Goal: Information Seeking & Learning: Learn about a topic

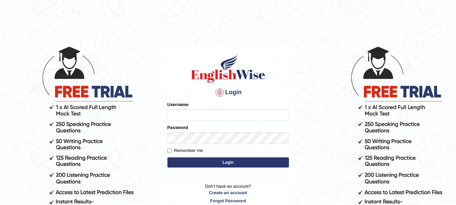
type input "anishakhatun_parramatta"
click at [225, 161] on button "Login" at bounding box center [229, 162] width 122 height 10
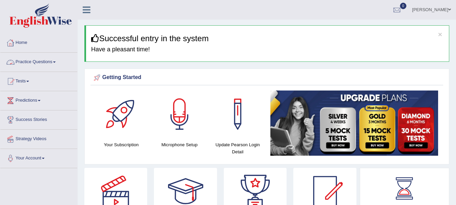
click at [48, 62] on link "Practice Questions" at bounding box center [38, 61] width 77 height 17
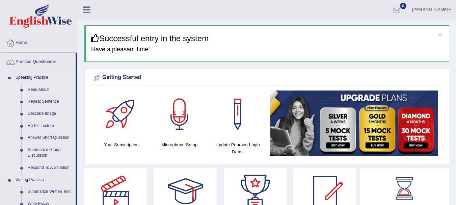
click at [39, 87] on link "Read Aloud" at bounding box center [50, 90] width 51 height 12
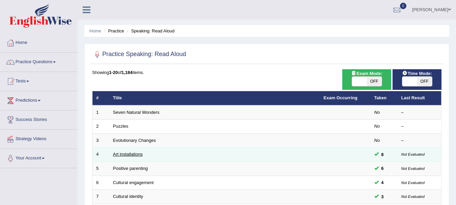
click at [140, 154] on link "Art installations" at bounding box center [128, 154] width 30 height 5
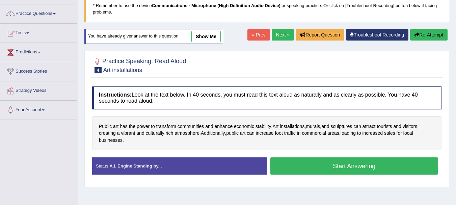
scroll to position [61, 0]
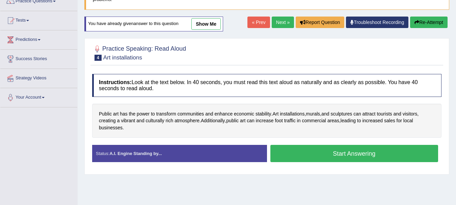
click at [366, 150] on button "Start Answering" at bounding box center [355, 153] width 168 height 17
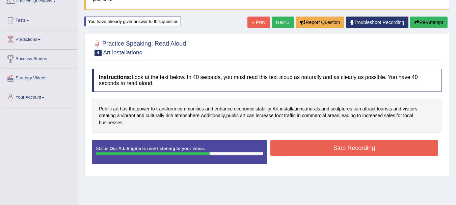
click at [369, 148] on button "Stop Recording" at bounding box center [355, 148] width 168 height 16
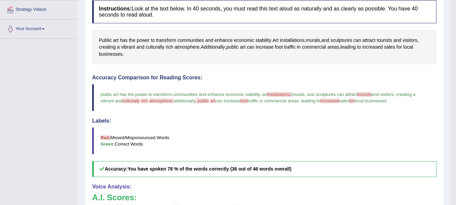
scroll to position [124, 0]
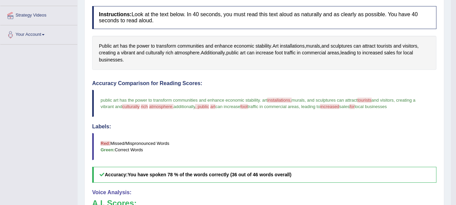
click at [248, 106] on span "foot" at bounding box center [243, 106] width 7 height 5
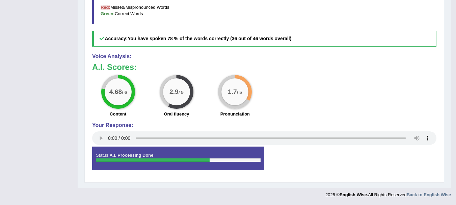
scroll to position [80, 0]
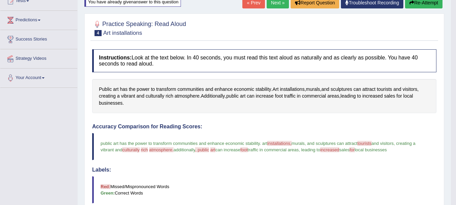
click at [290, 143] on span "installations," at bounding box center [279, 143] width 24 height 5
click at [288, 89] on span "installations" at bounding box center [292, 89] width 25 height 7
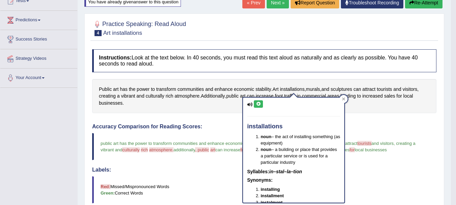
click at [260, 105] on icon at bounding box center [258, 104] width 5 height 4
click at [261, 104] on button at bounding box center [258, 103] width 9 height 7
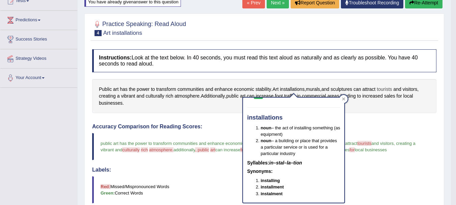
click at [392, 89] on span "tourists" at bounding box center [384, 89] width 15 height 7
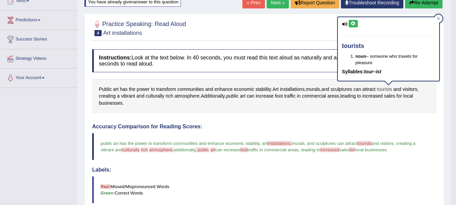
click at [392, 89] on span "tourists" at bounding box center [384, 89] width 15 height 7
click at [160, 97] on span "culturally" at bounding box center [155, 96] width 19 height 7
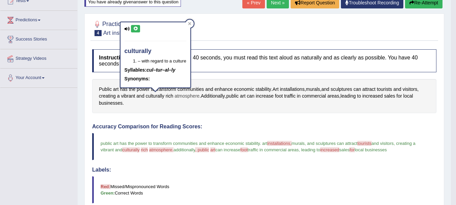
click at [180, 94] on span "atmosphere" at bounding box center [187, 96] width 25 height 7
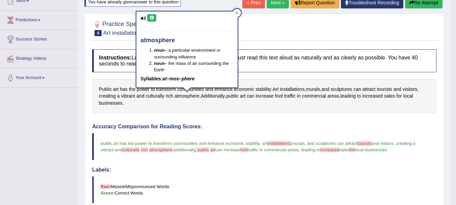
click at [154, 21] on button at bounding box center [151, 17] width 9 height 7
click at [153, 19] on icon at bounding box center [151, 18] width 5 height 4
click at [155, 94] on span "culturally" at bounding box center [155, 96] width 19 height 7
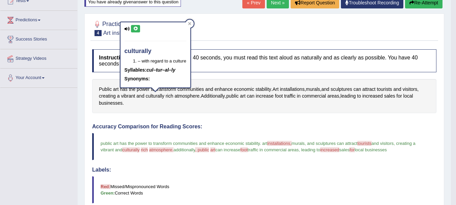
click at [137, 30] on icon at bounding box center [135, 29] width 5 height 4
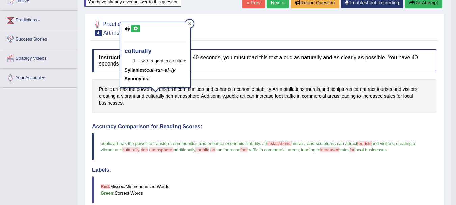
click at [190, 22] on icon at bounding box center [189, 23] width 3 height 3
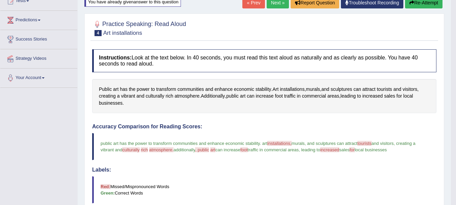
click at [436, 2] on button "Re-Attempt" at bounding box center [423, 2] width 37 height 11
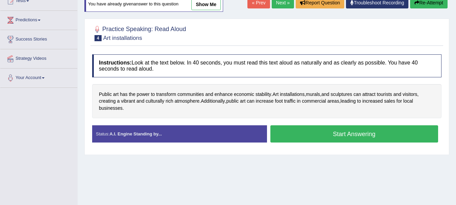
click at [325, 133] on button "Start Answering" at bounding box center [355, 133] width 168 height 17
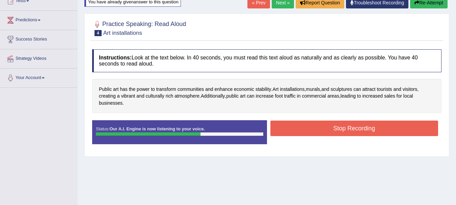
click at [325, 133] on button "Stop Recording" at bounding box center [355, 129] width 168 height 16
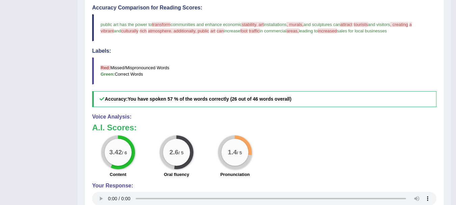
scroll to position [20, 0]
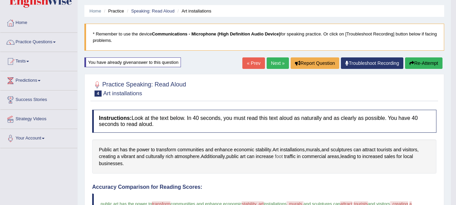
click at [283, 156] on span "foot" at bounding box center [279, 156] width 8 height 7
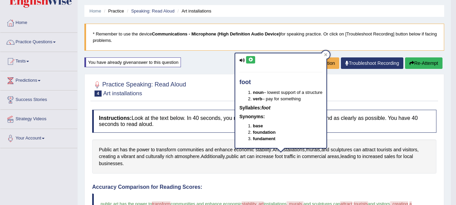
click at [253, 61] on icon at bounding box center [250, 60] width 5 height 4
click at [253, 60] on icon at bounding box center [250, 60] width 5 height 4
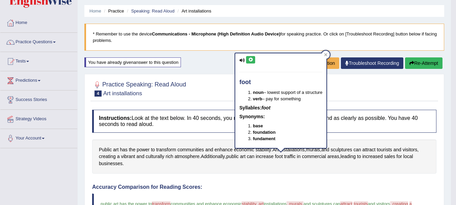
click at [253, 60] on icon at bounding box center [250, 60] width 5 height 4
click at [328, 53] on icon at bounding box center [325, 54] width 3 height 3
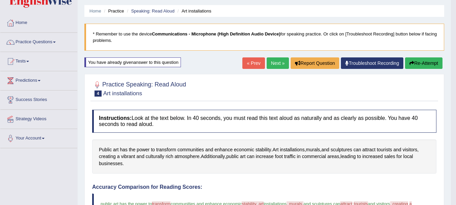
click at [422, 62] on button "Re-Attempt" at bounding box center [423, 62] width 37 height 11
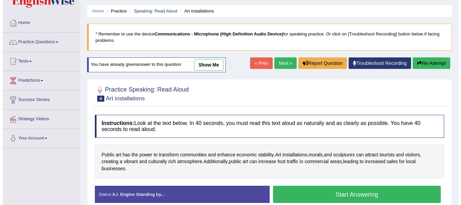
scroll to position [20, 0]
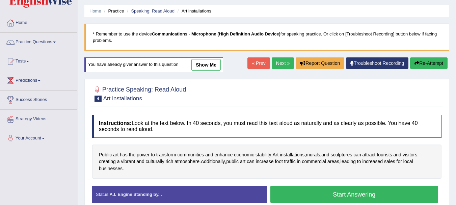
click at [373, 191] on button "Start Answering" at bounding box center [355, 194] width 168 height 17
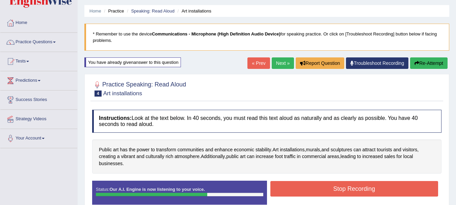
click at [373, 191] on button "Stop Recording" at bounding box center [355, 189] width 168 height 16
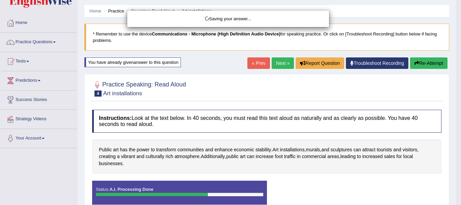
click at [456, 178] on div "Saving your answer..." at bounding box center [230, 102] width 461 height 205
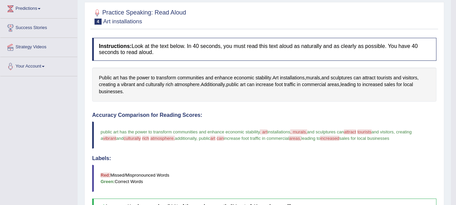
scroll to position [0, 0]
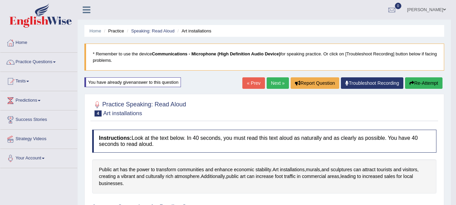
click at [279, 82] on link "Next »" at bounding box center [278, 82] width 22 height 11
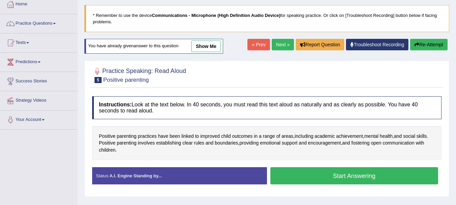
scroll to position [39, 0]
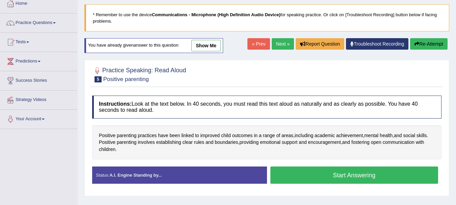
click at [364, 172] on button "Start Answering" at bounding box center [355, 175] width 168 height 17
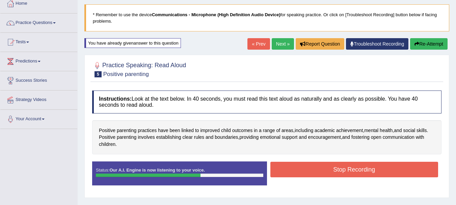
click at [364, 172] on button "Stop Recording" at bounding box center [355, 170] width 168 height 16
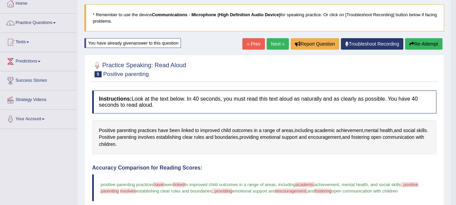
click at [379, 18] on blockquote "* Remember to use the device Communications - Microphone (High Definition Audio…" at bounding box center [264, 17] width 360 height 27
click at [376, 15] on blockquote "* Remember to use the device Communications - Microphone (High Definition Audio…" at bounding box center [264, 17] width 360 height 27
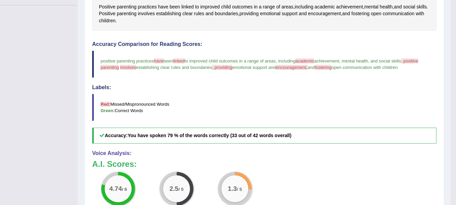
scroll to position [0, 0]
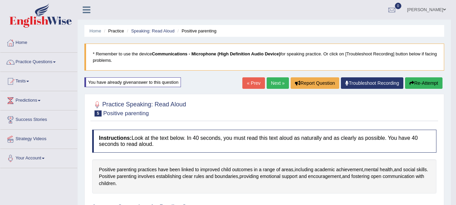
click at [277, 87] on link "Next »" at bounding box center [278, 82] width 22 height 11
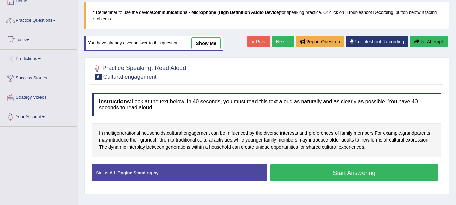
scroll to position [45, 0]
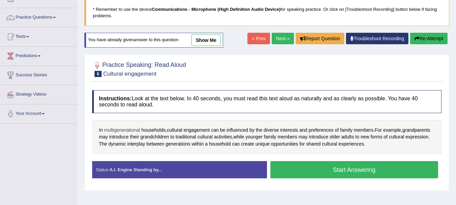
click at [132, 131] on span "multigenerational" at bounding box center [122, 130] width 36 height 7
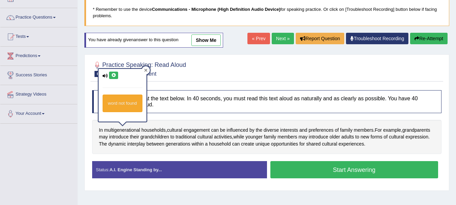
click at [147, 71] on icon at bounding box center [145, 70] width 3 height 3
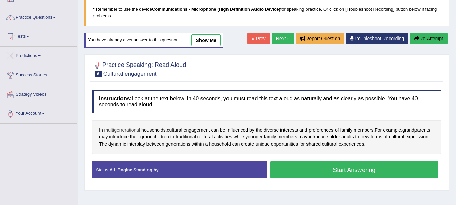
click at [124, 130] on span "multigenerational" at bounding box center [122, 130] width 36 height 7
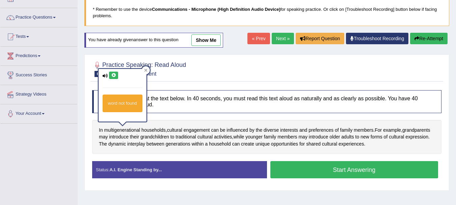
click at [116, 78] on button at bounding box center [113, 75] width 9 height 7
click at [114, 74] on icon at bounding box center [113, 75] width 5 height 4
click at [146, 69] on icon at bounding box center [145, 70] width 3 height 3
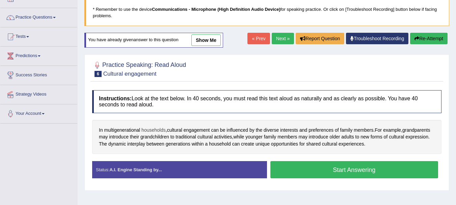
click at [157, 128] on span "households" at bounding box center [154, 130] width 24 height 7
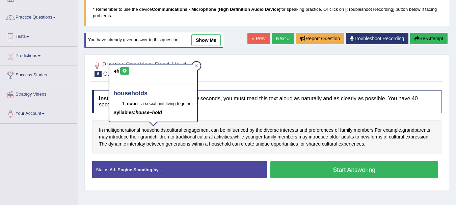
click at [125, 69] on icon at bounding box center [124, 71] width 5 height 4
click at [198, 66] on icon at bounding box center [196, 65] width 3 height 3
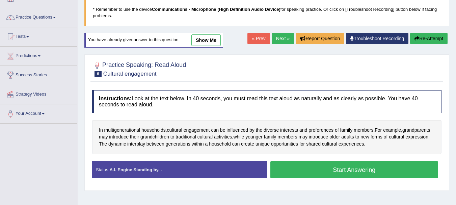
click at [299, 168] on button "Start Answering" at bounding box center [355, 169] width 168 height 17
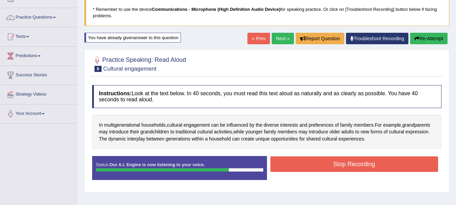
click at [299, 168] on button "Stop Recording" at bounding box center [355, 164] width 168 height 16
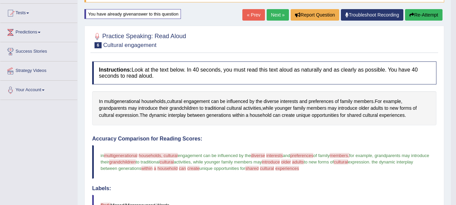
scroll to position [68, 0]
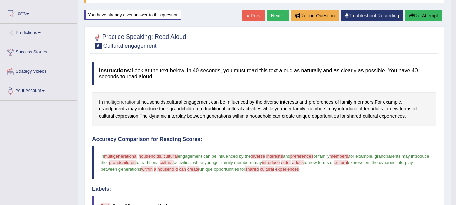
click at [118, 99] on span "multigenerational" at bounding box center [122, 102] width 36 height 7
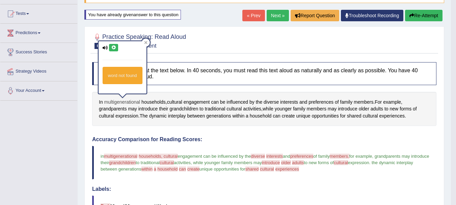
click at [118, 99] on span "multigenerational" at bounding box center [122, 102] width 36 height 7
click at [114, 47] on icon at bounding box center [113, 48] width 5 height 4
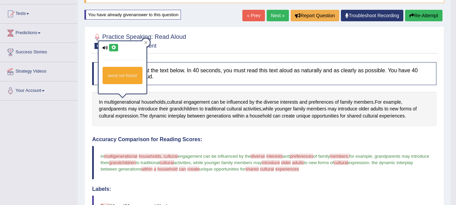
click at [114, 47] on icon at bounding box center [113, 48] width 5 height 4
click at [345, 106] on span "introduce" at bounding box center [348, 108] width 20 height 7
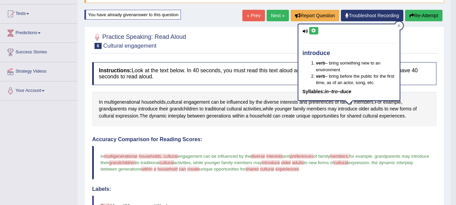
click at [314, 32] on icon at bounding box center [313, 31] width 5 height 4
click at [434, 14] on button "Re-Attempt" at bounding box center [423, 15] width 37 height 11
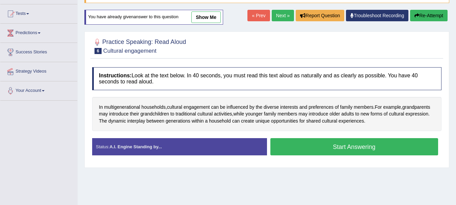
click at [334, 151] on button "Start Answering" at bounding box center [355, 146] width 168 height 17
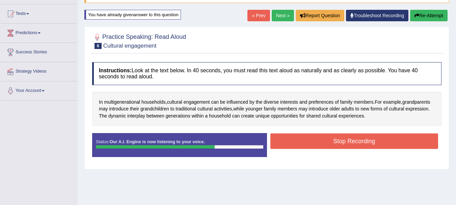
click at [341, 142] on button "Stop Recording" at bounding box center [355, 141] width 168 height 16
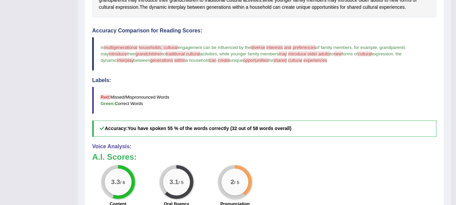
scroll to position [161, 0]
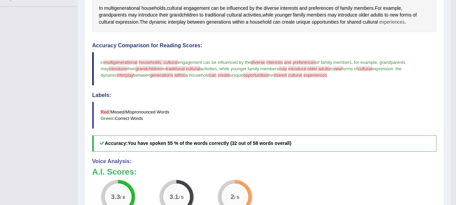
click at [387, 22] on span "experiences" at bounding box center [393, 22] width 26 height 7
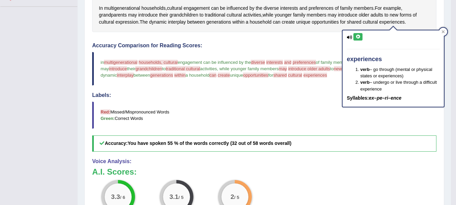
click at [358, 35] on icon at bounding box center [358, 37] width 5 height 4
click at [360, 38] on icon at bounding box center [358, 37] width 5 height 4
click at [445, 32] on div at bounding box center [443, 32] width 8 height 8
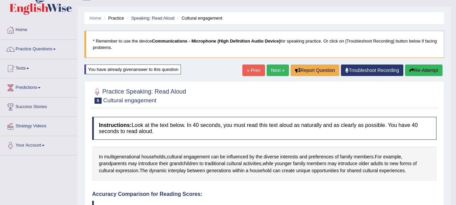
scroll to position [0, 0]
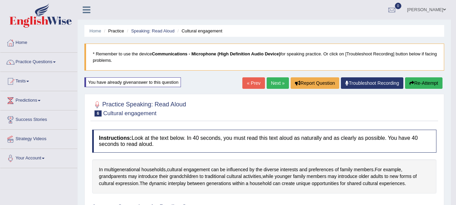
click at [274, 85] on link "Next »" at bounding box center [278, 82] width 22 height 11
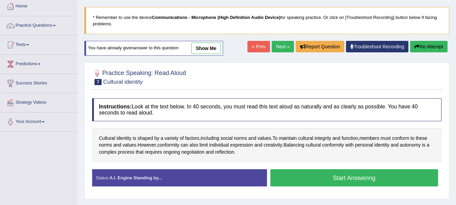
scroll to position [37, 0]
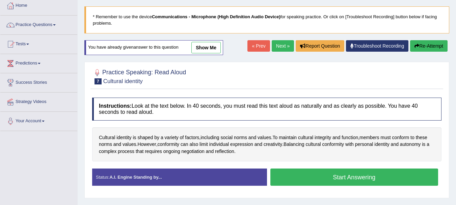
click at [377, 182] on button "Start Answering" at bounding box center [355, 177] width 168 height 17
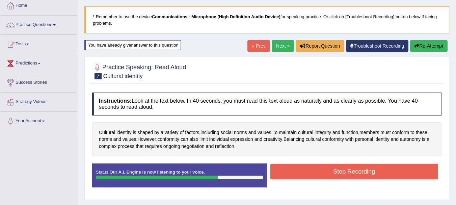
click at [372, 172] on button "Stop Recording" at bounding box center [355, 172] width 168 height 16
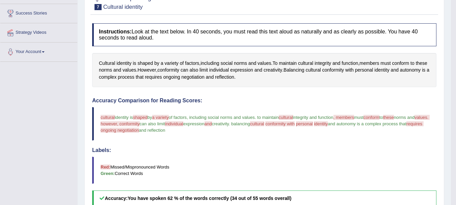
scroll to position [102, 0]
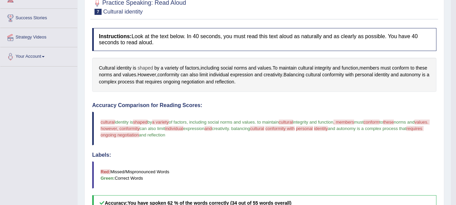
click at [149, 66] on span "shaped" at bounding box center [145, 68] width 16 height 7
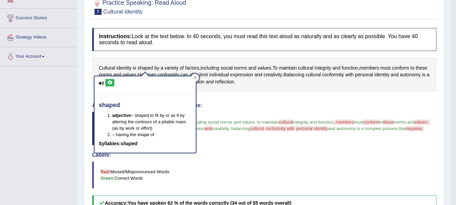
click at [112, 81] on icon at bounding box center [109, 83] width 5 height 4
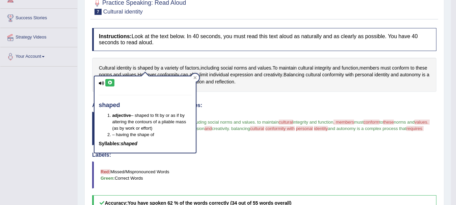
click at [112, 81] on icon at bounding box center [109, 83] width 5 height 4
click at [197, 77] on icon at bounding box center [195, 77] width 3 height 3
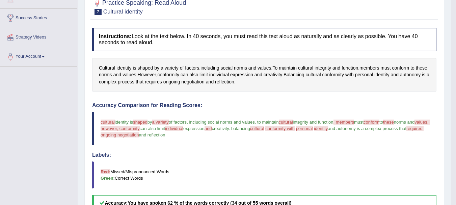
click at [106, 121] on span "cultural" at bounding box center [108, 122] width 14 height 5
click at [110, 67] on span "Cultural" at bounding box center [107, 68] width 16 height 7
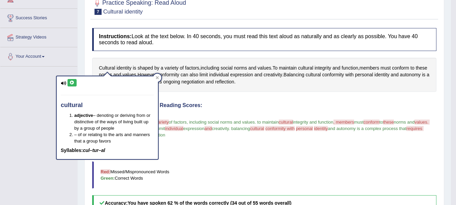
click at [75, 81] on button at bounding box center [72, 82] width 9 height 7
click at [75, 82] on button at bounding box center [72, 82] width 9 height 7
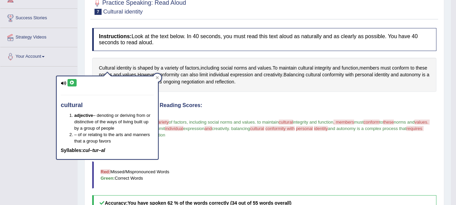
click at [74, 82] on icon at bounding box center [72, 83] width 5 height 4
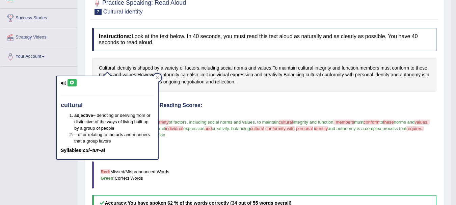
click at [74, 82] on icon at bounding box center [72, 83] width 5 height 4
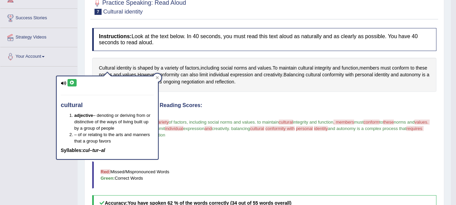
click at [74, 82] on icon at bounding box center [72, 83] width 5 height 4
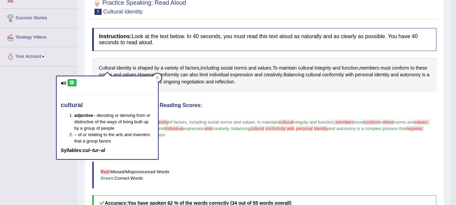
click at [74, 82] on icon at bounding box center [72, 83] width 5 height 4
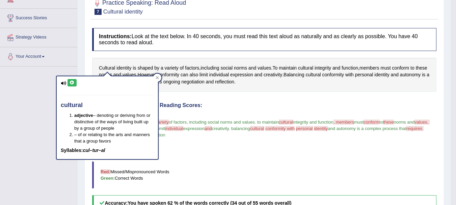
click at [74, 82] on icon at bounding box center [72, 83] width 5 height 4
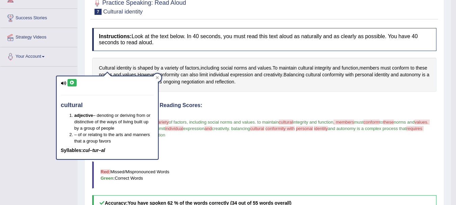
click at [74, 82] on icon at bounding box center [72, 83] width 5 height 4
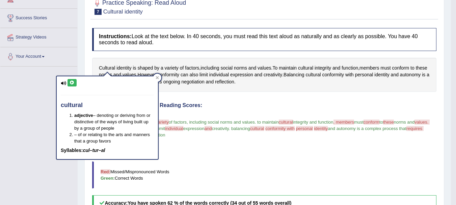
click at [74, 82] on icon at bounding box center [72, 83] width 5 height 4
click at [73, 81] on icon at bounding box center [72, 83] width 5 height 4
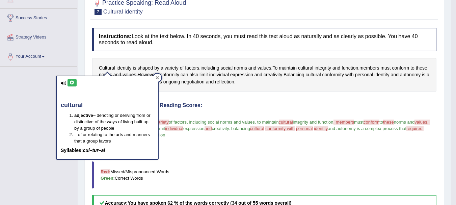
click at [159, 79] on div at bounding box center [157, 78] width 8 height 8
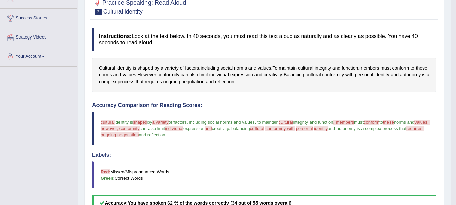
scroll to position [0, 0]
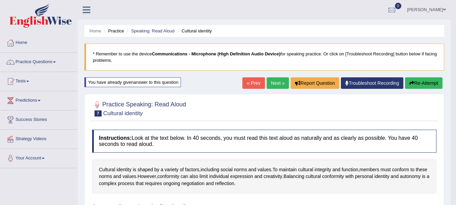
click at [413, 82] on button "Re-Attempt" at bounding box center [423, 82] width 37 height 11
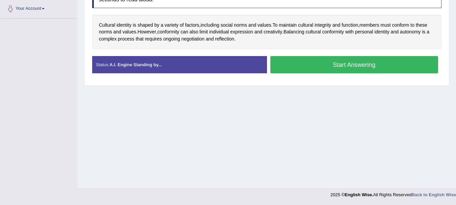
click at [389, 69] on button "Start Answering" at bounding box center [355, 64] width 168 height 17
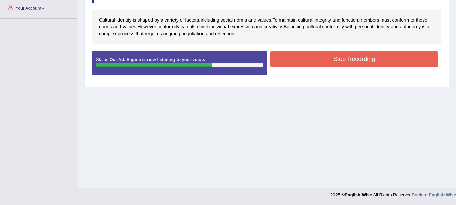
click at [383, 62] on button "Stop Recording" at bounding box center [355, 59] width 168 height 16
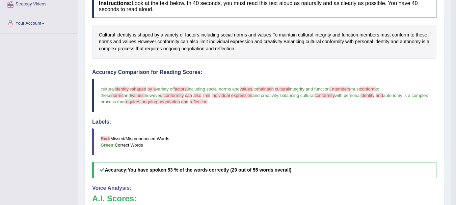
scroll to position [124, 0]
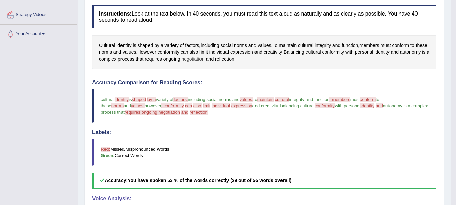
click at [205, 58] on span "negotiation" at bounding box center [192, 59] width 23 height 7
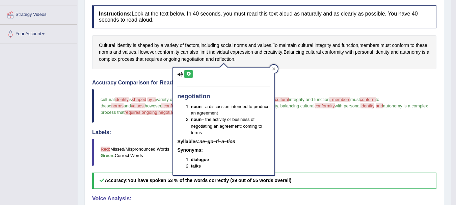
click at [192, 74] on button at bounding box center [188, 73] width 9 height 7
click at [189, 73] on icon at bounding box center [188, 74] width 5 height 4
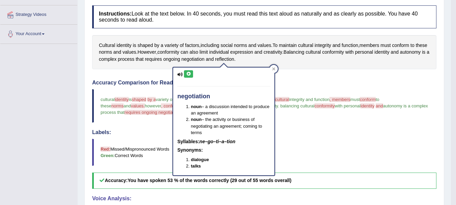
click at [189, 73] on icon at bounding box center [188, 74] width 5 height 4
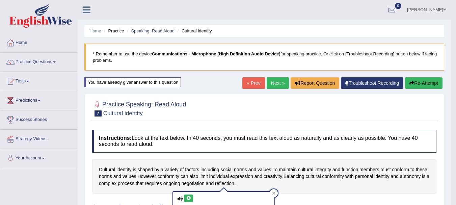
click at [279, 80] on link "Next »" at bounding box center [278, 82] width 22 height 11
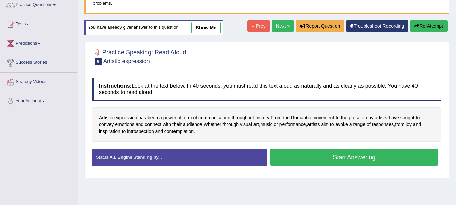
scroll to position [58, 0]
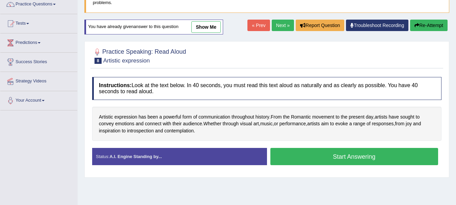
click at [456, 73] on html "Toggle navigation Home Practice Questions Speaking Practice Read Aloud Repeat S…" at bounding box center [228, 44] width 456 height 205
click at [362, 158] on button "Start Answering" at bounding box center [355, 156] width 168 height 17
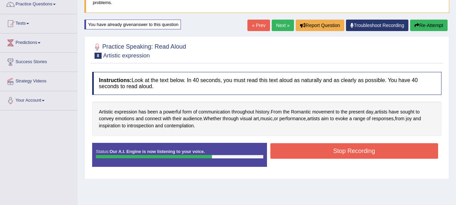
click at [344, 152] on button "Stop Recording" at bounding box center [355, 151] width 168 height 16
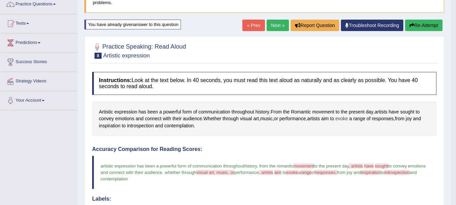
click at [345, 118] on span "evoke" at bounding box center [341, 118] width 12 height 7
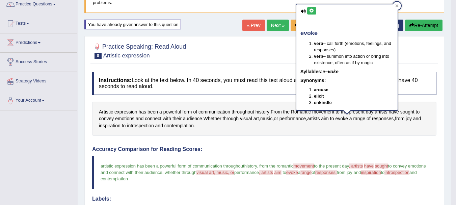
click at [315, 11] on button at bounding box center [311, 10] width 9 height 7
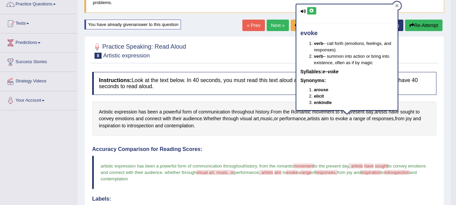
click at [397, 5] on icon at bounding box center [397, 5] width 3 height 3
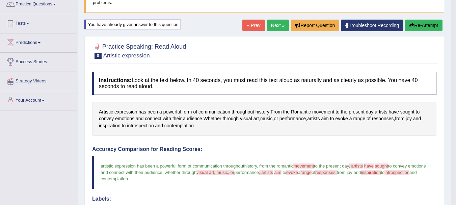
click at [234, 172] on span "visual art, music, or" at bounding box center [216, 172] width 38 height 5
click at [258, 120] on span "art" at bounding box center [256, 118] width 5 height 7
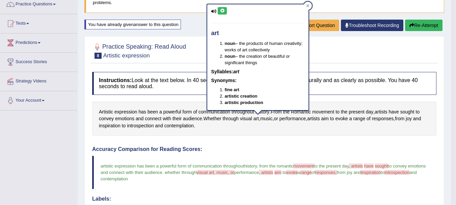
click at [225, 11] on button at bounding box center [222, 10] width 9 height 7
click at [309, 6] on icon at bounding box center [307, 5] width 3 height 3
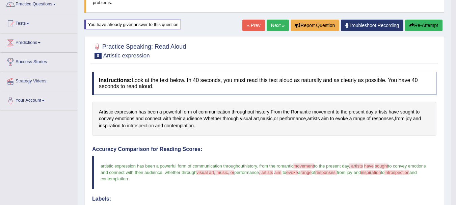
click at [143, 125] on span "introspection" at bounding box center [140, 125] width 27 height 7
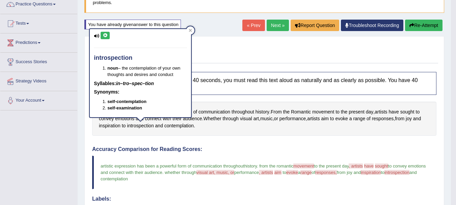
click at [107, 34] on icon at bounding box center [105, 35] width 5 height 4
click at [106, 33] on icon at bounding box center [105, 35] width 5 height 4
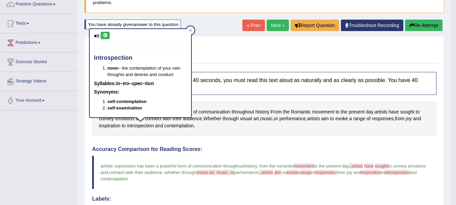
click at [106, 33] on icon at bounding box center [105, 35] width 5 height 4
click at [190, 30] on icon at bounding box center [190, 30] width 3 height 3
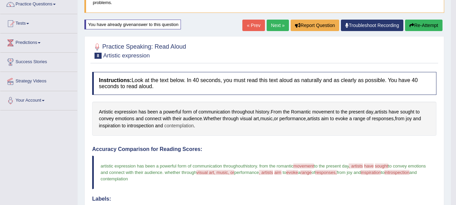
click at [186, 125] on span "contemplation" at bounding box center [178, 125] width 29 height 7
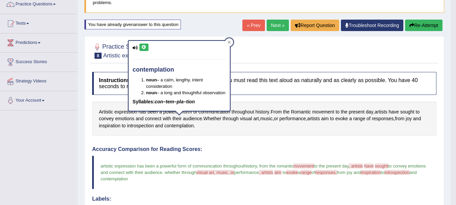
click at [147, 49] on button at bounding box center [143, 47] width 9 height 7
click at [229, 41] on icon at bounding box center [229, 42] width 3 height 3
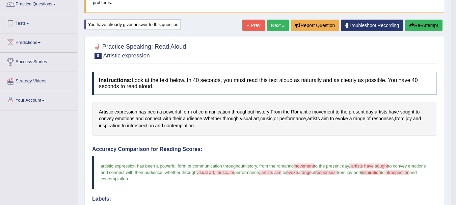
click at [414, 25] on button "Re-Attempt" at bounding box center [423, 25] width 37 height 11
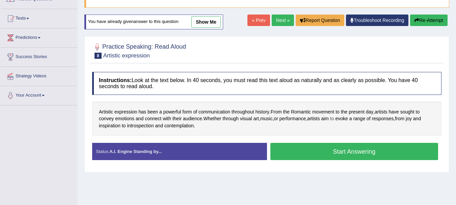
scroll to position [58, 0]
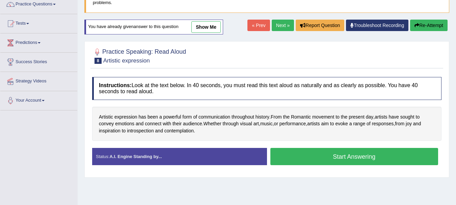
click at [329, 156] on button "Start Answering" at bounding box center [355, 156] width 168 height 17
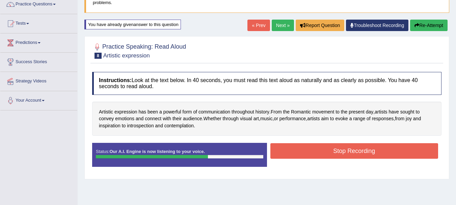
click at [329, 156] on button "Stop Recording" at bounding box center [355, 151] width 168 height 16
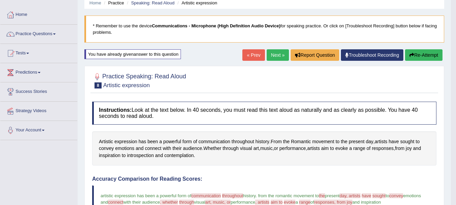
scroll to position [0, 0]
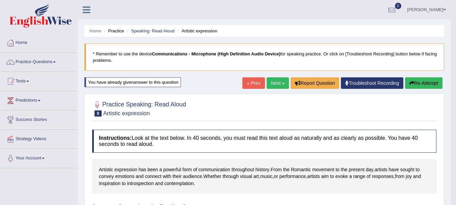
click at [273, 83] on link "Next »" at bounding box center [278, 82] width 22 height 11
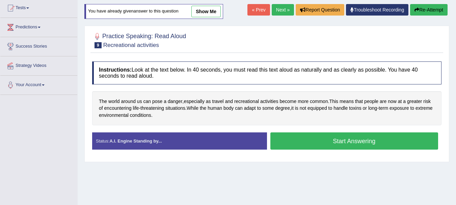
scroll to position [74, 0]
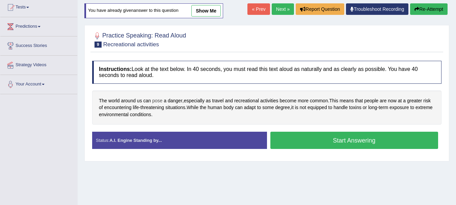
click at [156, 98] on span "pose" at bounding box center [157, 100] width 10 height 7
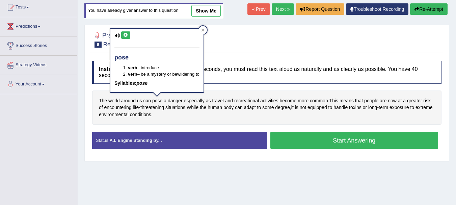
click at [126, 32] on button at bounding box center [125, 34] width 9 height 7
click at [126, 36] on icon at bounding box center [125, 35] width 5 height 4
click at [204, 30] on icon at bounding box center [202, 30] width 3 height 3
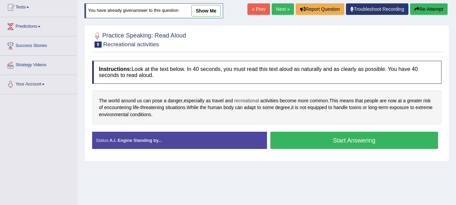
click at [254, 100] on span "recreational" at bounding box center [246, 100] width 25 height 7
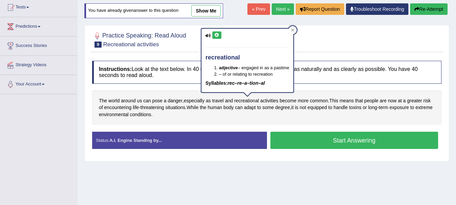
click at [219, 34] on icon at bounding box center [216, 35] width 5 height 4
click at [294, 30] on icon at bounding box center [292, 30] width 3 height 3
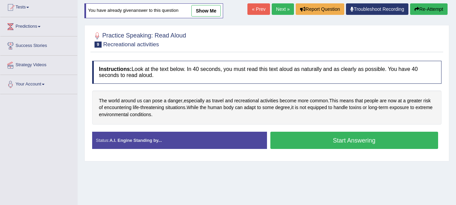
click at [316, 141] on button "Start Answering" at bounding box center [355, 140] width 168 height 17
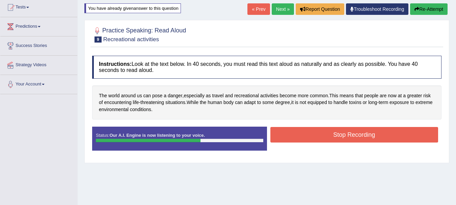
click at [316, 141] on button "Stop Recording" at bounding box center [355, 135] width 168 height 16
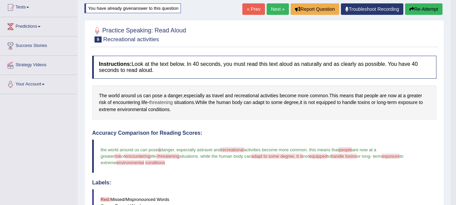
click at [170, 100] on span "threatening" at bounding box center [161, 102] width 24 height 7
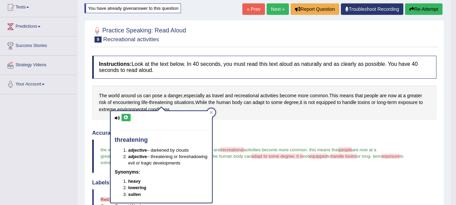
click at [126, 117] on icon at bounding box center [126, 118] width 5 height 4
click at [210, 112] on icon at bounding box center [211, 112] width 3 height 3
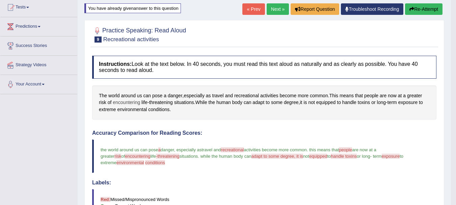
click at [138, 100] on span "encountering" at bounding box center [126, 102] width 27 height 7
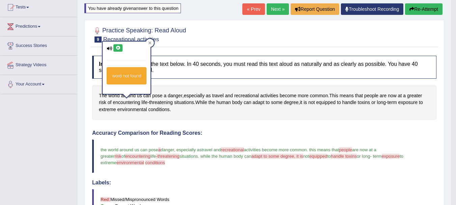
click at [118, 48] on icon at bounding box center [118, 48] width 5 height 4
click at [150, 44] on icon at bounding box center [149, 42] width 3 height 3
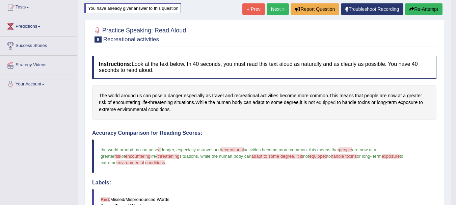
click at [330, 102] on span "equipped" at bounding box center [326, 102] width 20 height 7
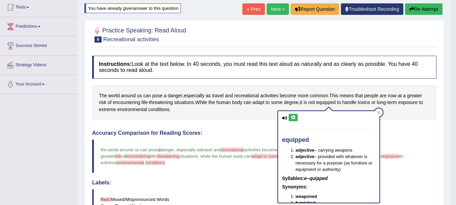
click at [295, 119] on icon at bounding box center [293, 118] width 5 height 4
click at [380, 113] on icon at bounding box center [378, 112] width 3 height 3
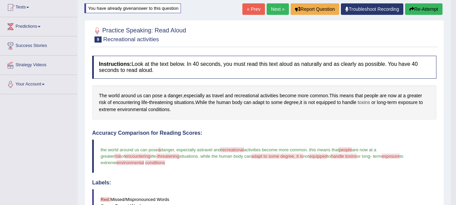
click at [367, 103] on span "toxins" at bounding box center [364, 102] width 12 height 7
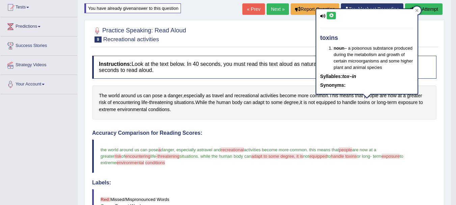
click at [332, 15] on icon at bounding box center [331, 16] width 5 height 4
click at [416, 10] on icon at bounding box center [416, 10] width 3 height 3
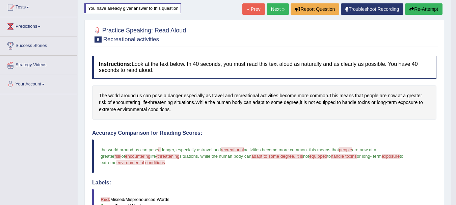
click at [419, 11] on button "Re-Attempt" at bounding box center [423, 8] width 37 height 11
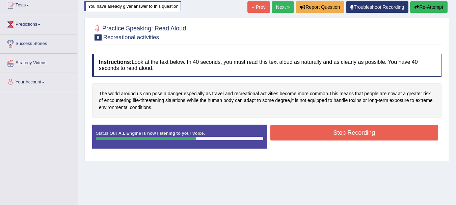
click at [328, 139] on button "Stop Recording" at bounding box center [355, 133] width 168 height 16
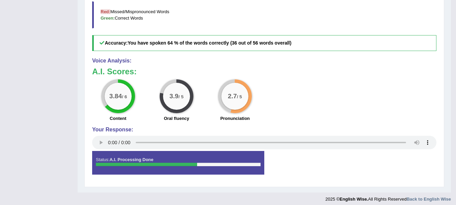
scroll to position [76, 0]
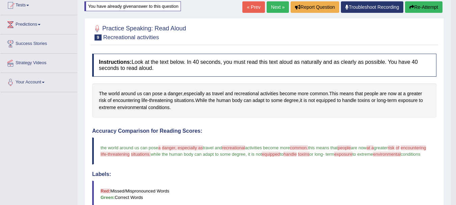
click at [419, 8] on button "Re-Attempt" at bounding box center [423, 6] width 37 height 11
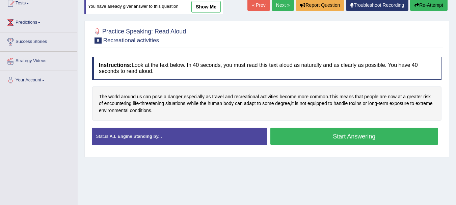
click at [324, 132] on button "Start Answering" at bounding box center [355, 136] width 168 height 17
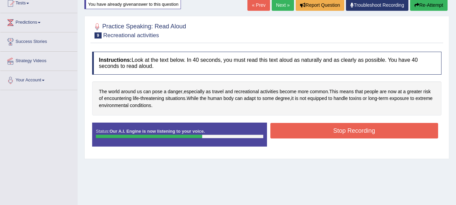
click at [324, 132] on button "Stop Recording" at bounding box center [355, 131] width 168 height 16
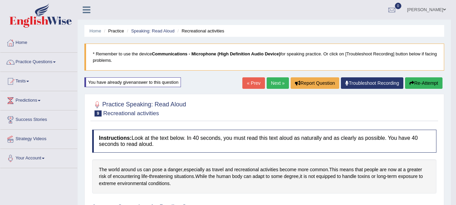
click at [276, 86] on link "Next »" at bounding box center [278, 82] width 22 height 11
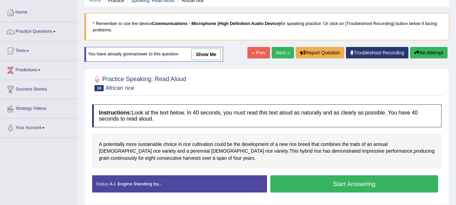
scroll to position [45, 0]
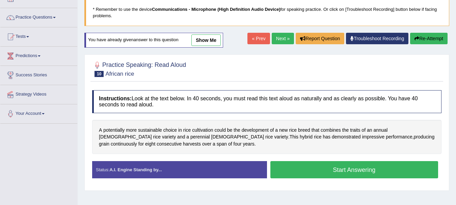
click at [358, 170] on button "Start Answering" at bounding box center [355, 169] width 168 height 17
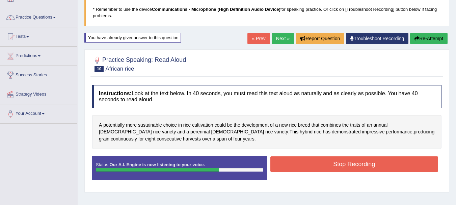
click at [358, 169] on button "Stop Recording" at bounding box center [355, 164] width 168 height 16
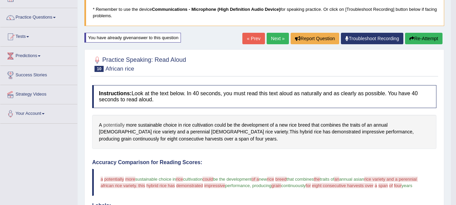
click at [119, 124] on span "potentially" at bounding box center [113, 125] width 21 height 7
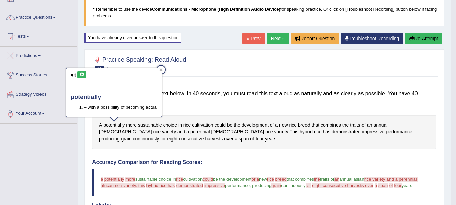
click at [83, 75] on icon at bounding box center [81, 75] width 5 height 4
click at [160, 68] on icon at bounding box center [160, 69] width 3 height 3
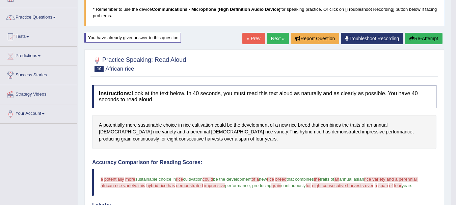
click at [413, 36] on button "Re-Attempt" at bounding box center [423, 38] width 37 height 11
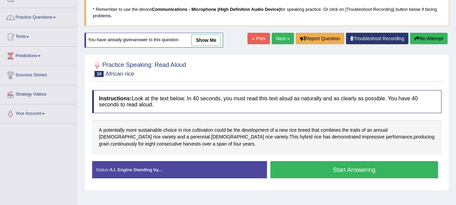
click at [311, 170] on button "Start Answering" at bounding box center [355, 169] width 168 height 17
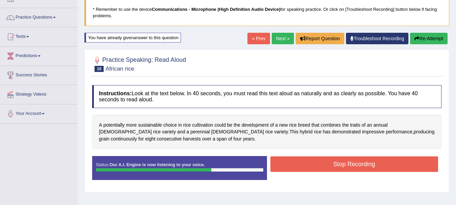
click at [317, 164] on button "Stop Recording" at bounding box center [355, 164] width 168 height 16
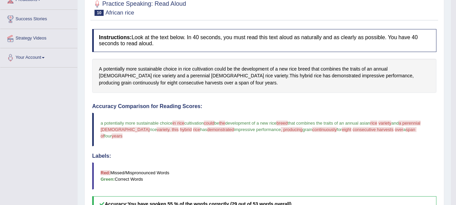
scroll to position [99, 0]
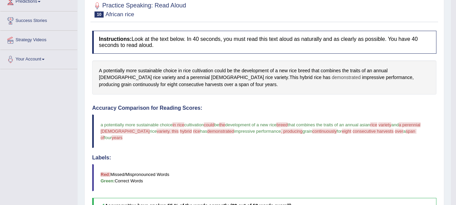
click at [332, 80] on span "demonstrated" at bounding box center [346, 77] width 29 height 7
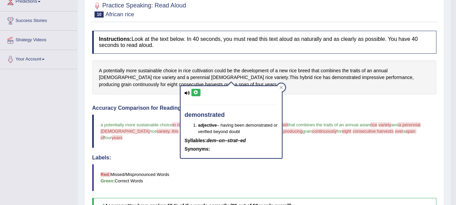
click at [199, 88] on div "demonstrated adjective – having been demonstrated or verified beyond doubt Syll…" at bounding box center [231, 122] width 101 height 72
click at [198, 91] on icon at bounding box center [196, 93] width 5 height 4
click at [282, 87] on icon at bounding box center [281, 87] width 3 height 3
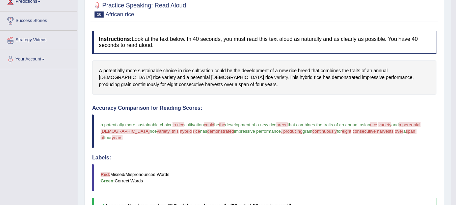
click at [275, 78] on span "variety" at bounding box center [282, 77] width 14 height 7
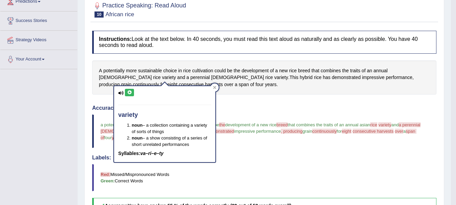
click at [128, 93] on icon at bounding box center [129, 93] width 5 height 4
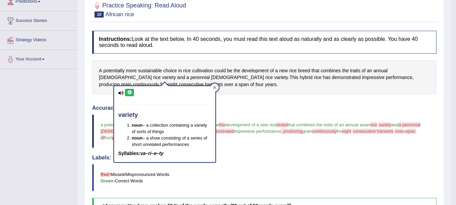
click at [214, 87] on icon at bounding box center [214, 87] width 3 height 3
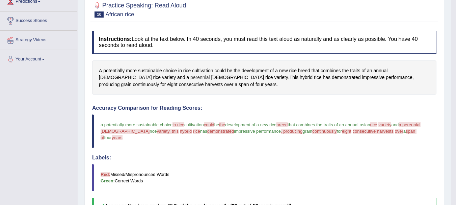
click at [190, 75] on span "perennial" at bounding box center [200, 77] width 20 height 7
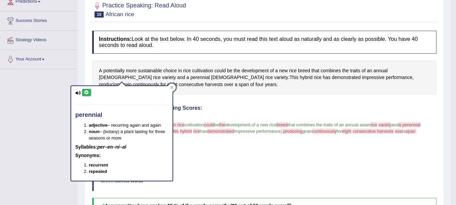
click at [84, 91] on icon at bounding box center [86, 93] width 5 height 4
click at [84, 92] on icon at bounding box center [86, 93] width 5 height 4
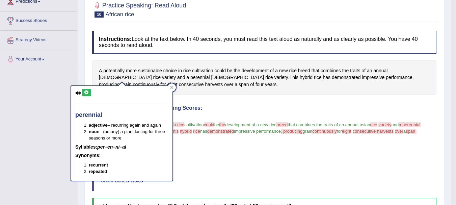
click at [84, 92] on icon at bounding box center [86, 93] width 5 height 4
click at [447, 37] on div "Home Practice Speaking: Read Aloud African rice * Remember to use the device Co…" at bounding box center [265, 128] width 374 height 454
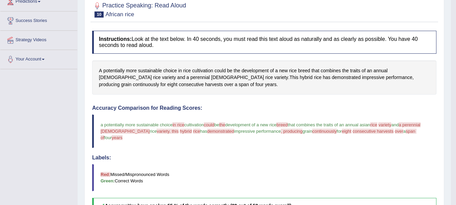
scroll to position [0, 0]
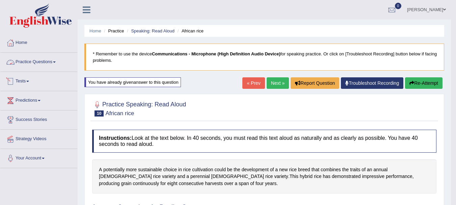
click at [49, 66] on link "Practice Questions" at bounding box center [38, 61] width 77 height 17
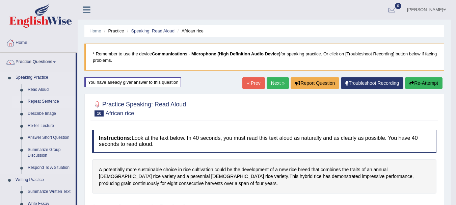
click at [40, 101] on link "Repeat Sentence" at bounding box center [50, 102] width 51 height 12
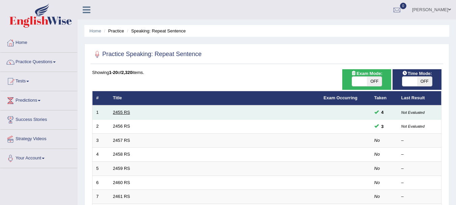
click at [124, 112] on link "2455 RS" at bounding box center [121, 112] width 17 height 5
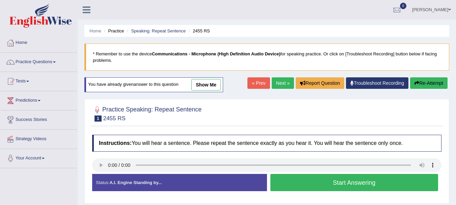
click at [321, 189] on button "Start Answering" at bounding box center [355, 182] width 168 height 17
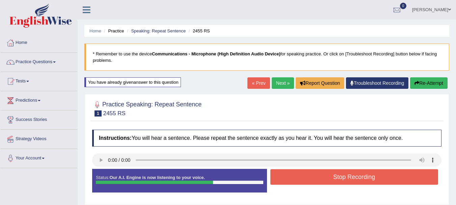
click at [335, 179] on button "Stop Recording" at bounding box center [355, 177] width 168 height 16
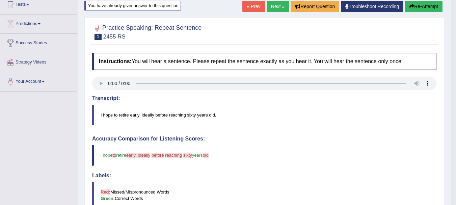
scroll to position [62, 0]
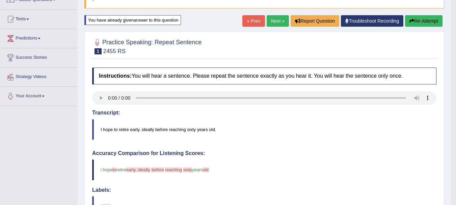
click at [415, 17] on button "Re-Attempt" at bounding box center [423, 20] width 37 height 11
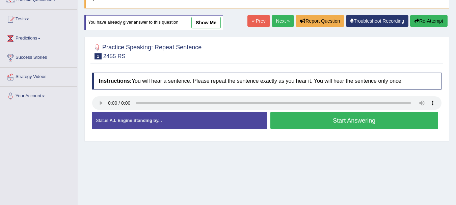
click at [303, 116] on button "Start Answering" at bounding box center [355, 120] width 168 height 17
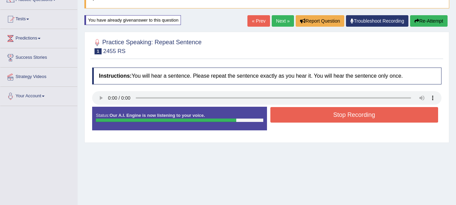
click at [303, 116] on button "Stop Recording" at bounding box center [355, 115] width 168 height 16
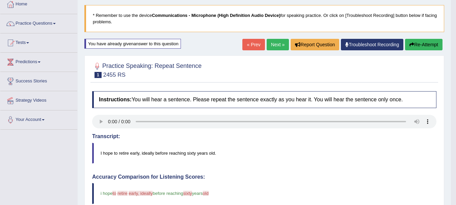
scroll to position [26, 0]
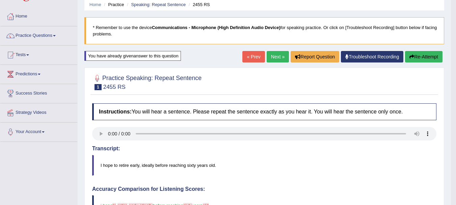
click at [427, 59] on button "Re-Attempt" at bounding box center [423, 56] width 37 height 11
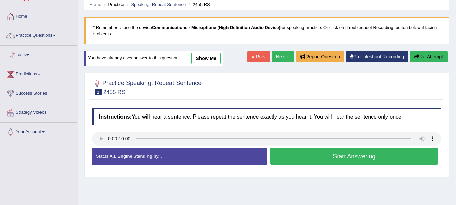
click at [324, 158] on button "Start Answering" at bounding box center [355, 156] width 168 height 17
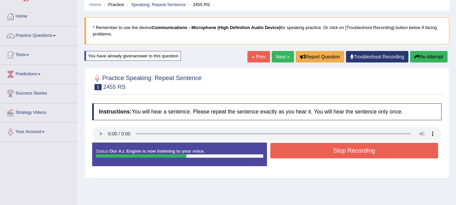
click at [324, 158] on button "Stop Recording" at bounding box center [355, 151] width 168 height 16
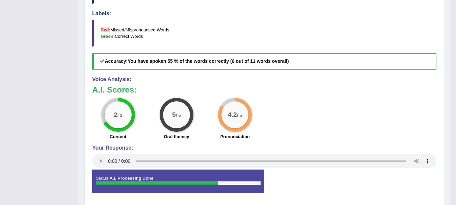
scroll to position [59, 0]
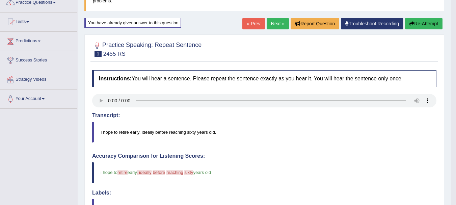
click at [427, 25] on button "Re-Attempt" at bounding box center [423, 23] width 37 height 11
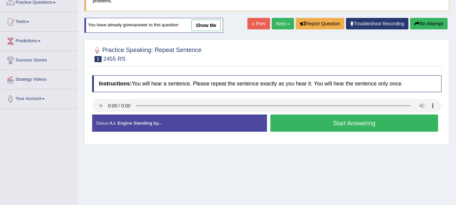
click at [330, 125] on button "Start Answering" at bounding box center [355, 122] width 168 height 17
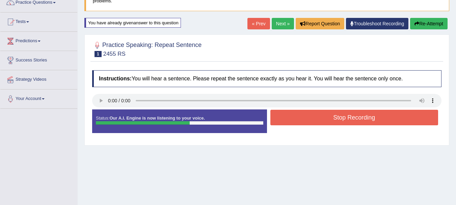
click at [332, 122] on button "Stop Recording" at bounding box center [355, 118] width 168 height 16
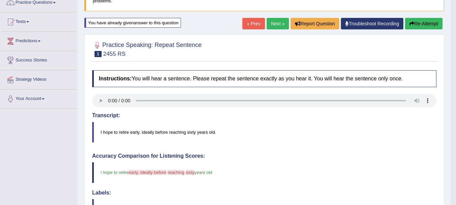
click at [426, 23] on button "Re-Attempt" at bounding box center [423, 23] width 37 height 11
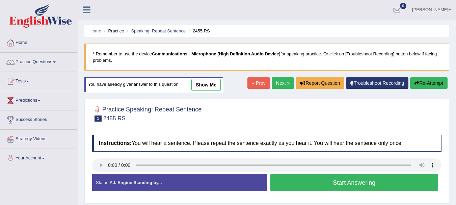
click at [312, 158] on div at bounding box center [267, 165] width 350 height 15
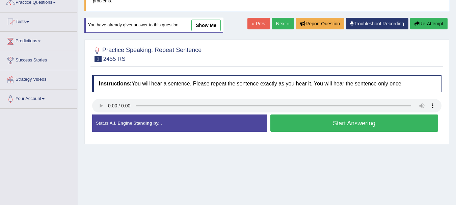
click at [316, 124] on button "Start Answering" at bounding box center [355, 122] width 168 height 17
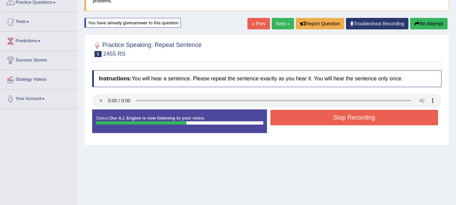
click at [316, 124] on button "Stop Recording" at bounding box center [355, 118] width 168 height 16
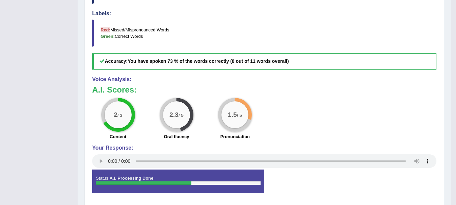
scroll to position [59, 0]
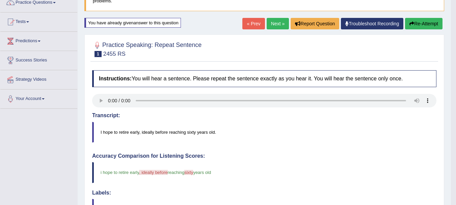
click at [279, 23] on link "Next »" at bounding box center [278, 23] width 22 height 11
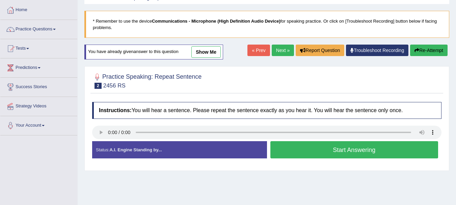
scroll to position [33, 0]
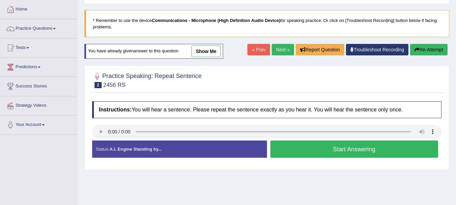
click at [347, 149] on button "Start Answering" at bounding box center [355, 149] width 168 height 17
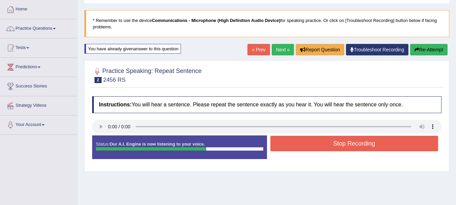
click at [347, 149] on button "Stop Recording" at bounding box center [355, 144] width 168 height 16
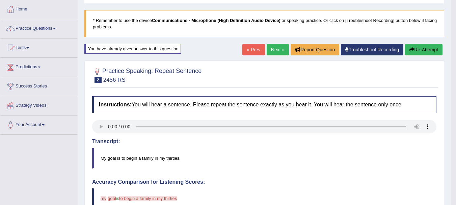
click at [414, 49] on button "Re-Attempt" at bounding box center [423, 49] width 37 height 11
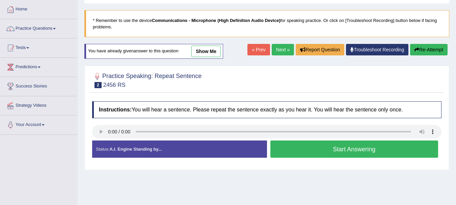
scroll to position [33, 0]
click at [317, 143] on button "Start Answering" at bounding box center [355, 149] width 168 height 17
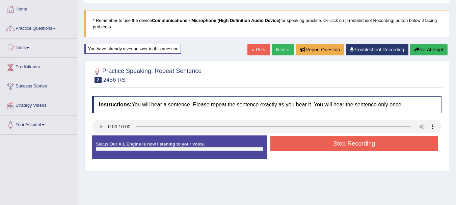
scroll to position [0, 0]
click at [317, 143] on button "Stop Recording" at bounding box center [355, 144] width 168 height 16
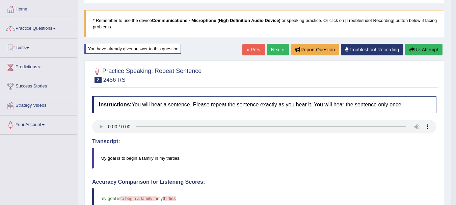
click at [274, 50] on link "Next »" at bounding box center [278, 49] width 22 height 11
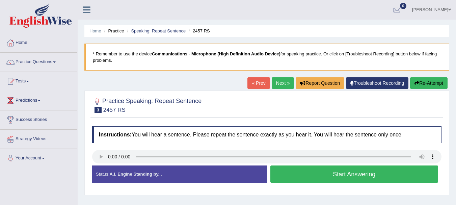
click at [311, 172] on button "Start Answering" at bounding box center [355, 173] width 168 height 17
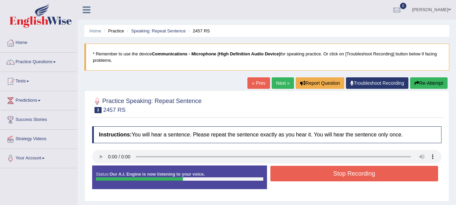
click at [311, 172] on button "Stop Recording" at bounding box center [355, 174] width 168 height 16
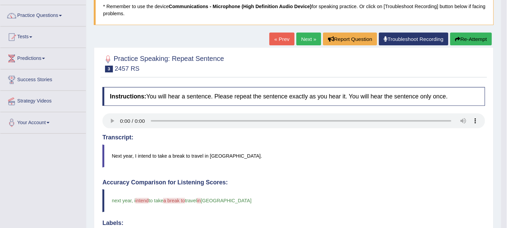
scroll to position [48, 0]
